Goal: Task Accomplishment & Management: Complete application form

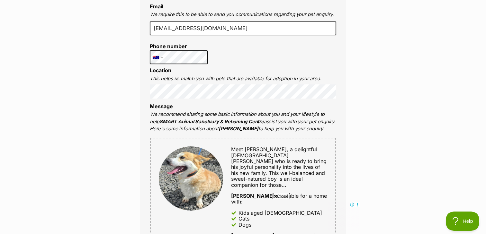
scroll to position [214, 0]
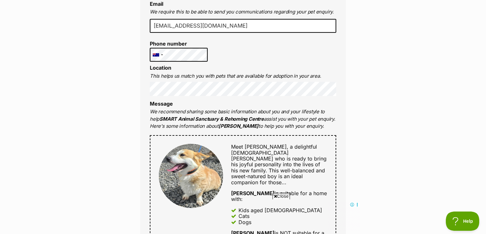
click at [294, 55] on div "Full name Camilla Moi Email We require this to be able to send you communicatio…" at bounding box center [243, 191] width 206 height 454
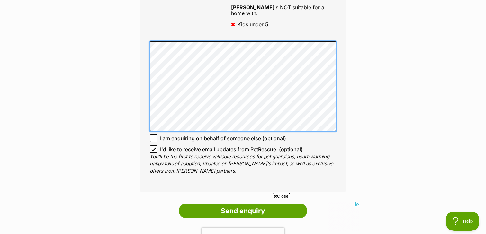
scroll to position [442, 0]
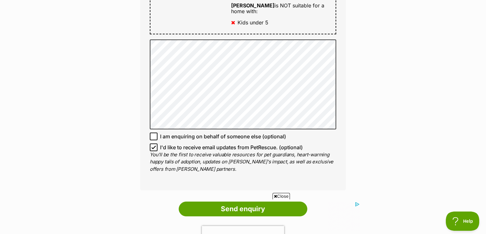
click at [153, 145] on icon at bounding box center [153, 147] width 4 height 4
click at [153, 144] on input "I'd like to receive email updates from PetRescue. (optional)" at bounding box center [154, 148] width 8 height 8
checkbox input "false"
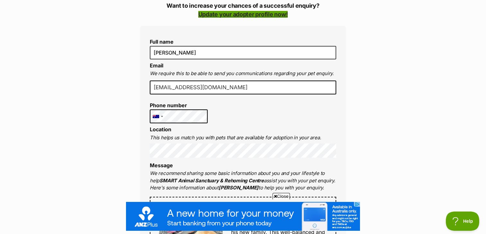
scroll to position [136, 0]
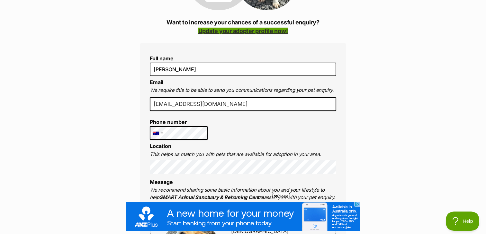
click at [220, 31] on link "Update your adopter profile now!" at bounding box center [243, 31] width 90 height 7
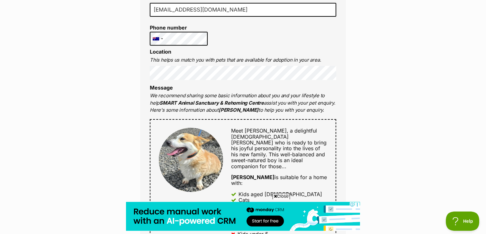
scroll to position [237, 0]
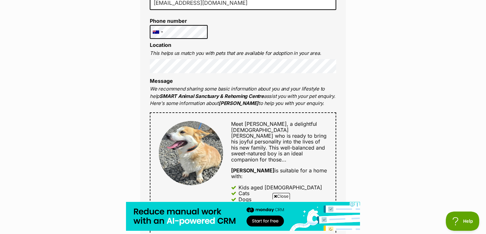
click at [374, 100] on div "Enquire about Louie Want to increase your chances of a successful enquiry? Upda…" at bounding box center [243, 204] width 486 height 765
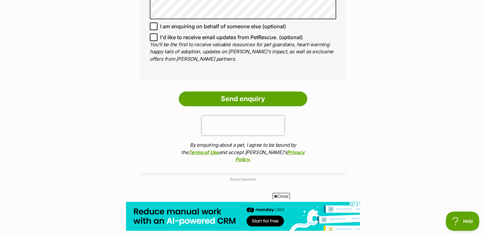
scroll to position [573, 0]
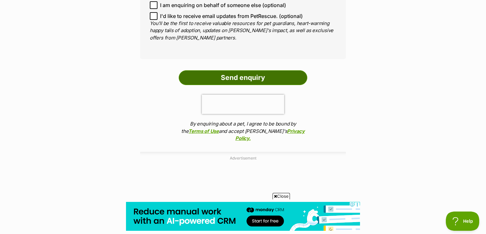
click at [254, 70] on input "Send enquiry" at bounding box center [243, 77] width 128 height 15
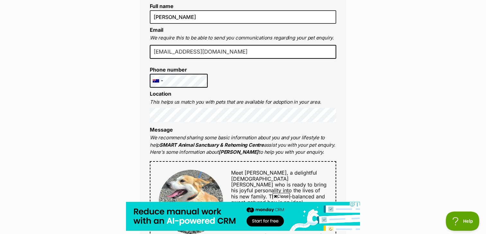
scroll to position [148, 0]
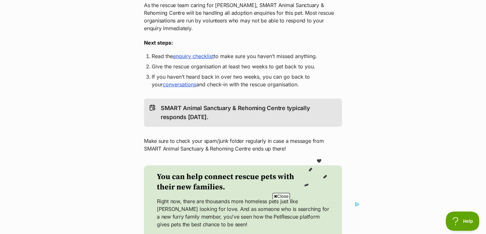
scroll to position [131, 0]
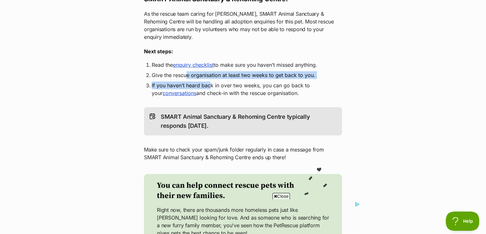
drag, startPoint x: 186, startPoint y: 68, endPoint x: 211, endPoint y: 79, distance: 27.2
click at [211, 79] on ol "Read the enquiry checklist to make sure you haven’t missed anything. Give the r…" at bounding box center [243, 79] width 198 height 36
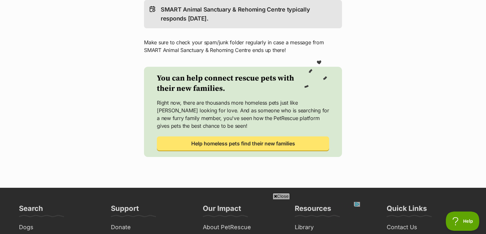
scroll to position [0, 0]
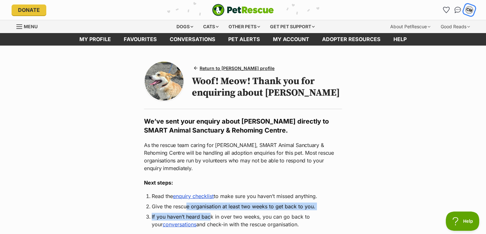
click at [465, 11] on button "CM" at bounding box center [468, 9] width 13 height 13
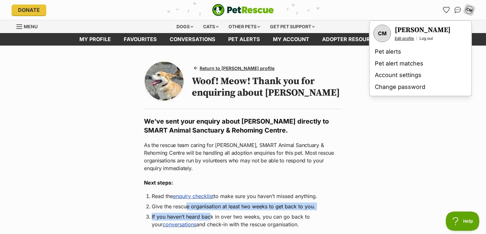
click at [407, 38] on link "Edit profile" at bounding box center [403, 38] width 19 height 5
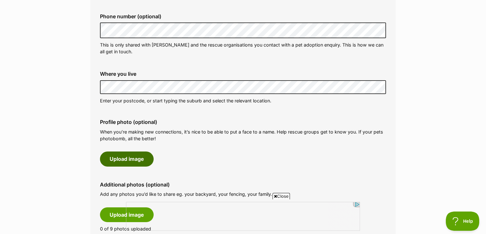
scroll to position [217, 0]
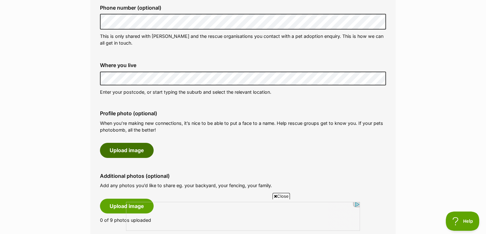
click at [146, 146] on button "Upload image" at bounding box center [127, 150] width 54 height 15
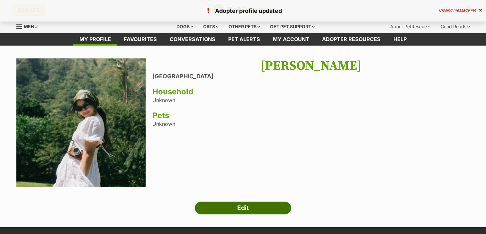
click at [274, 203] on link "Edit" at bounding box center [243, 208] width 96 height 13
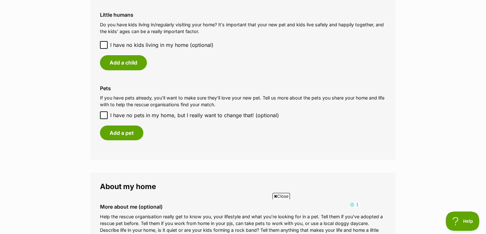
scroll to position [639, 0]
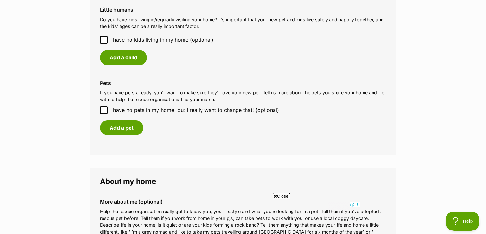
click at [105, 111] on icon at bounding box center [103, 110] width 4 height 4
click at [105, 111] on input "I have no pets in my home, but I really want to change that! (optional)" at bounding box center [104, 110] width 8 height 8
checkbox input "true"
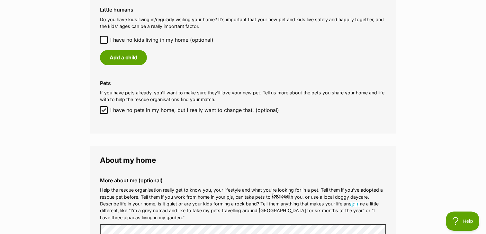
click at [103, 40] on icon at bounding box center [103, 40] width 4 height 4
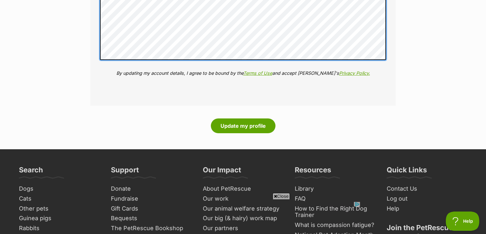
scroll to position [862, 0]
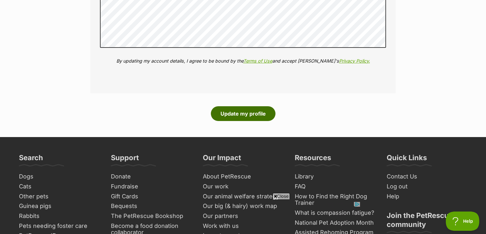
drag, startPoint x: 252, startPoint y: 115, endPoint x: 262, endPoint y: 84, distance: 32.4
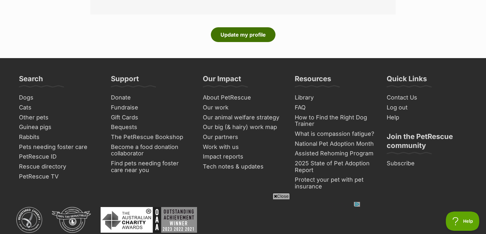
scroll to position [887, 0]
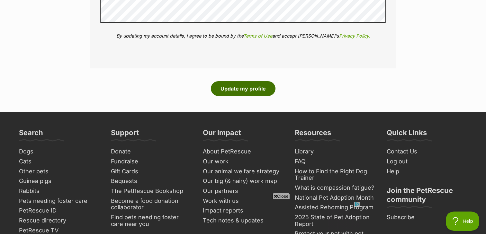
click at [261, 86] on button "Update my profile" at bounding box center [243, 88] width 65 height 15
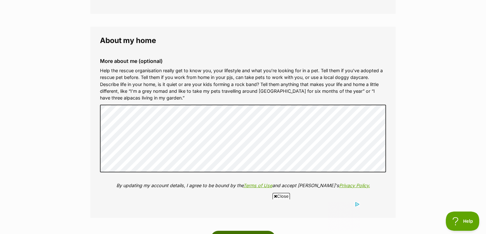
scroll to position [729, 0]
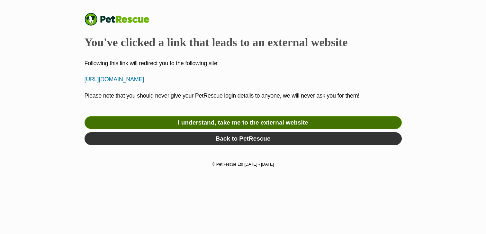
click at [311, 124] on link "I understand, take me to the external website" at bounding box center [242, 122] width 317 height 13
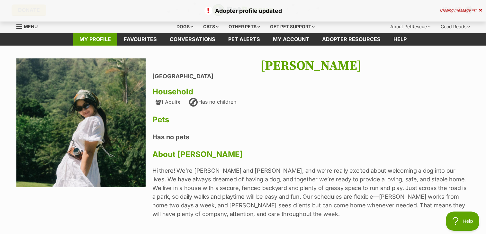
click at [99, 43] on link "My profile" at bounding box center [95, 39] width 44 height 13
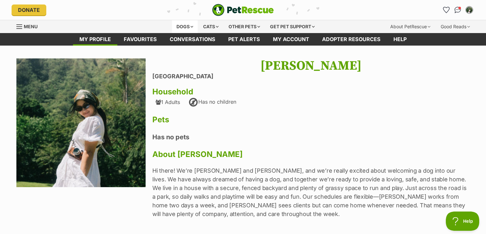
click at [177, 28] on div "Dogs" at bounding box center [185, 26] width 26 height 13
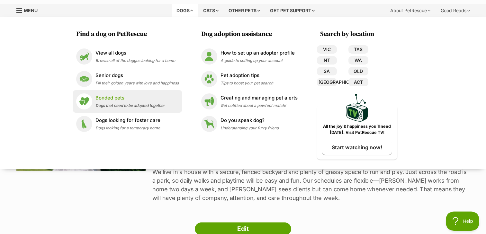
scroll to position [18, 0]
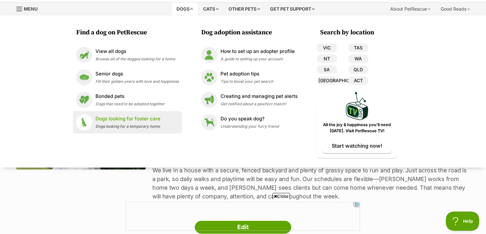
click at [163, 118] on link "Dogs looking for foster care Dogs looking for a temporary home" at bounding box center [127, 122] width 102 height 16
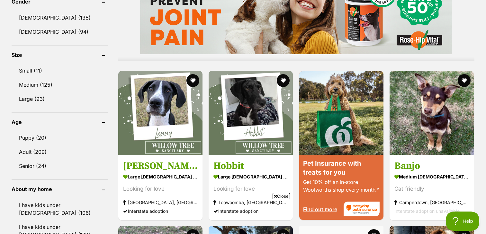
scroll to position [565, 0]
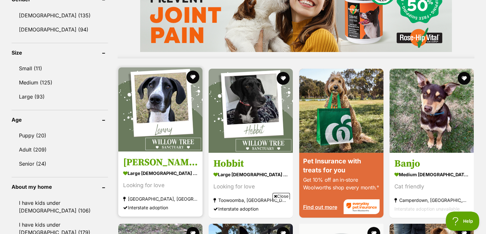
click at [171, 131] on img at bounding box center [160, 109] width 84 height 84
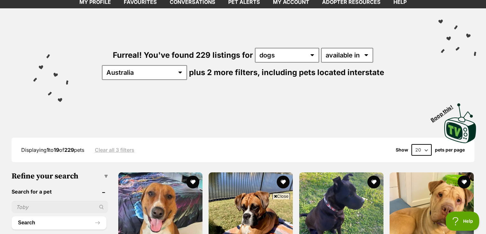
scroll to position [30, 0]
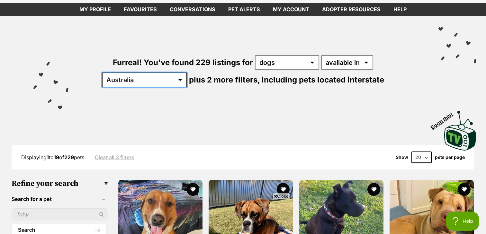
click at [187, 73] on select "Australia ACT NSW NT QLD SA TAS VIC WA" at bounding box center [144, 80] width 85 height 15
select select "VIC"
click at [187, 73] on select "Australia ACT NSW NT QLD SA TAS VIC WA" at bounding box center [144, 80] width 85 height 15
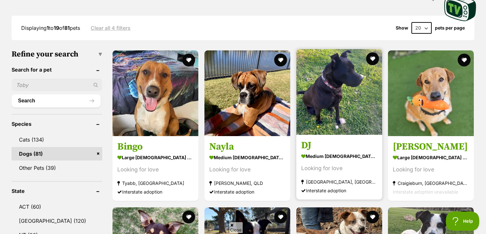
click at [358, 110] on img at bounding box center [339, 92] width 86 height 86
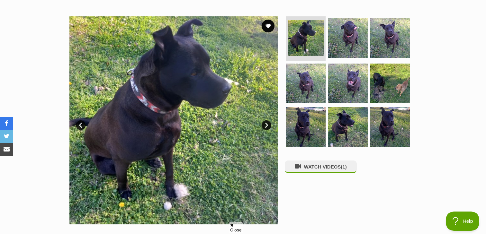
scroll to position [178, 0]
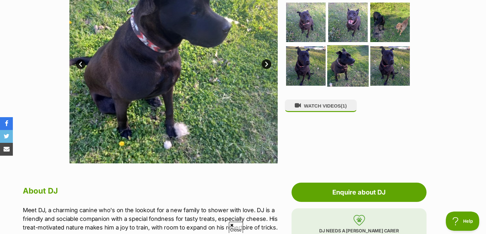
click at [351, 76] on img at bounding box center [347, 65] width 41 height 41
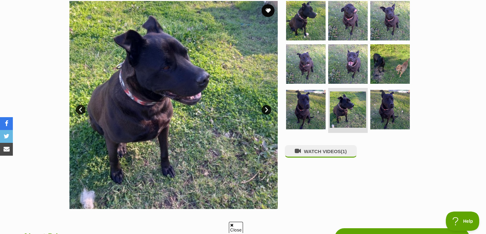
scroll to position [0, 0]
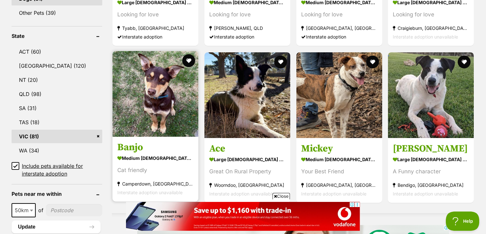
click at [158, 109] on img at bounding box center [155, 94] width 86 height 86
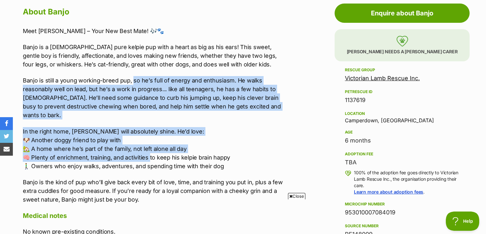
drag, startPoint x: 132, startPoint y: 82, endPoint x: 150, endPoint y: 151, distance: 71.3
click at [149, 151] on div "Meet Banjo – Your New Best Mate! 🎶🐾 Banjo is a 6 month old pure kelpie pup with…" at bounding box center [155, 116] width 265 height 178
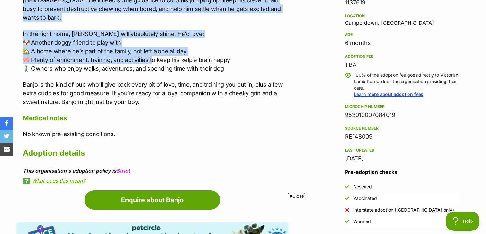
scroll to position [498, 0]
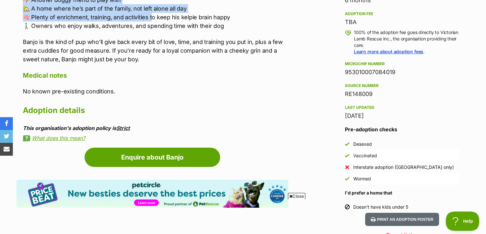
click at [122, 125] on link "Strict" at bounding box center [122, 128] width 13 height 6
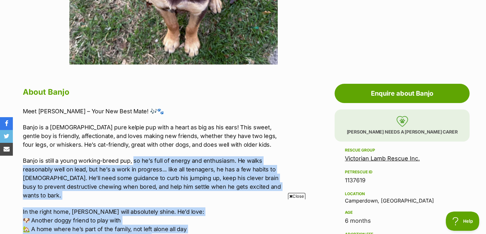
scroll to position [274, 0]
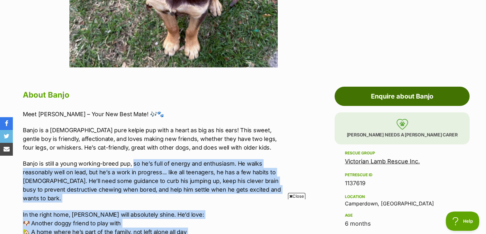
click at [384, 91] on link "Enquire about Banjo" at bounding box center [401, 96] width 135 height 19
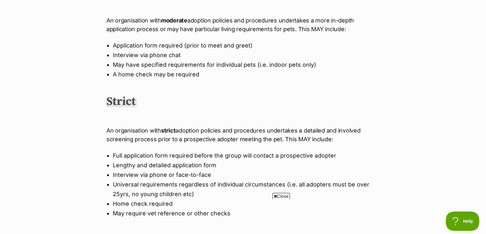
scroll to position [423, 0]
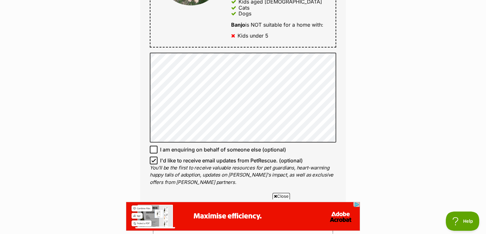
scroll to position [426, 0]
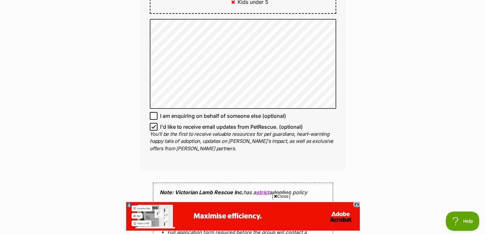
click at [154, 125] on icon at bounding box center [153, 127] width 4 height 4
click at [154, 123] on input "I'd like to receive email updates from PetRescue. (optional)" at bounding box center [154, 127] width 8 height 8
checkbox input "false"
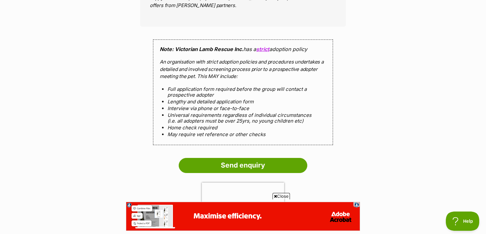
scroll to position [570, 0]
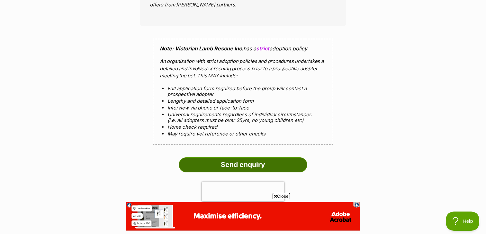
click at [240, 157] on input "Send enquiry" at bounding box center [243, 164] width 128 height 15
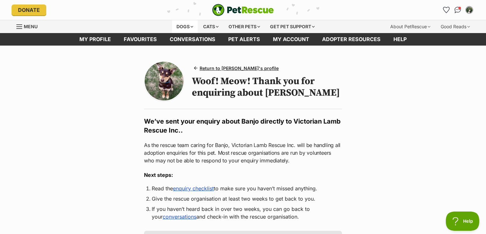
click at [187, 28] on div "Dogs" at bounding box center [185, 26] width 26 height 13
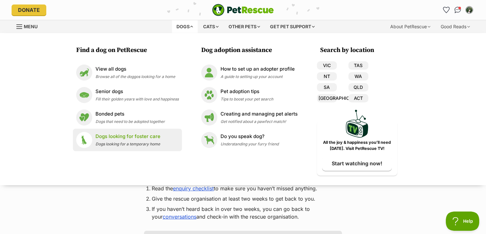
click at [121, 135] on p "Dogs looking for foster care" at bounding box center [127, 136] width 65 height 7
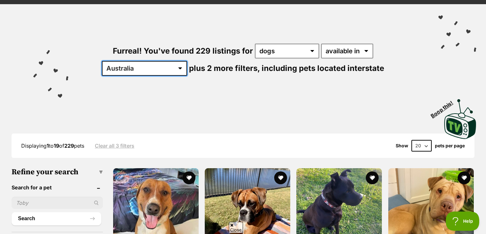
click at [187, 61] on select "Australia ACT NSW NT QLD SA TAS VIC WA" at bounding box center [144, 68] width 85 height 15
select select "VIC"
click at [187, 61] on select "Australia ACT NSW NT QLD SA TAS VIC WA" at bounding box center [144, 68] width 85 height 15
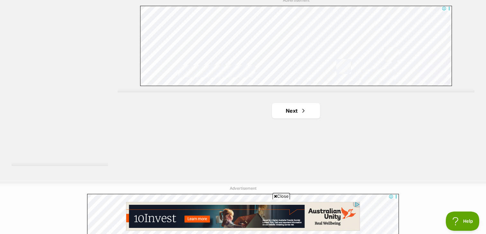
scroll to position [1107, 0]
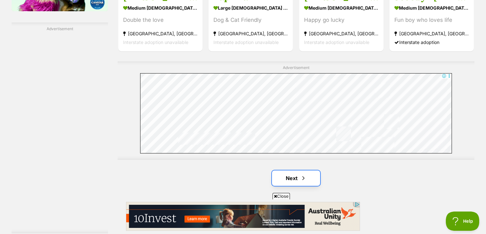
click at [306, 180] on link "Next" at bounding box center [296, 178] width 48 height 15
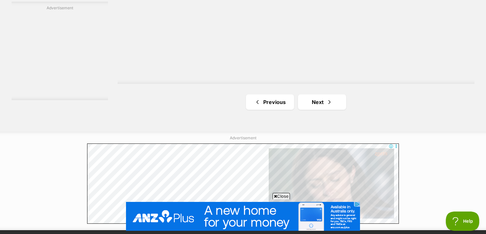
scroll to position [1188, 0]
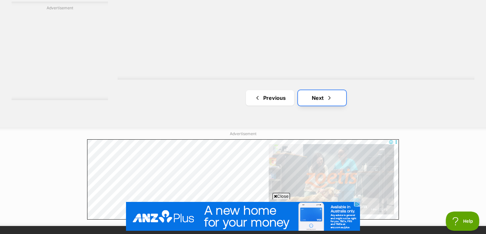
click at [318, 101] on link "Next" at bounding box center [322, 97] width 48 height 15
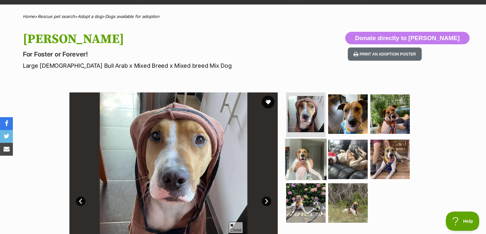
click at [316, 165] on img at bounding box center [305, 159] width 41 height 41
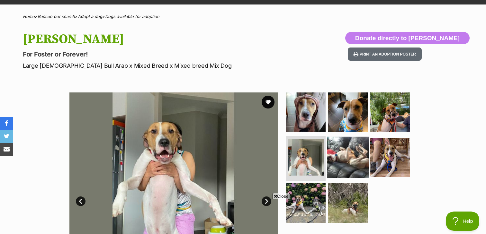
click at [341, 163] on img at bounding box center [347, 157] width 41 height 41
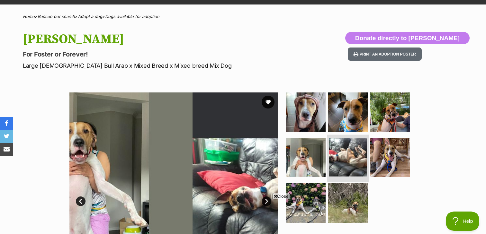
click at [363, 163] on img at bounding box center [348, 157] width 38 height 38
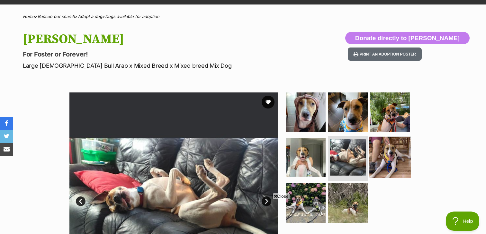
click at [380, 162] on img at bounding box center [389, 157] width 41 height 41
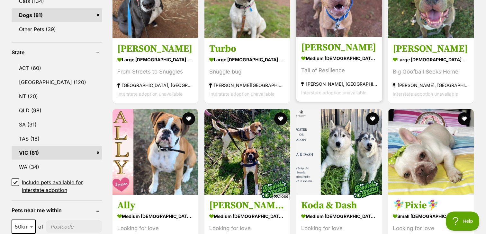
scroll to position [411, 0]
